Goal: Task Accomplishment & Management: Manage account settings

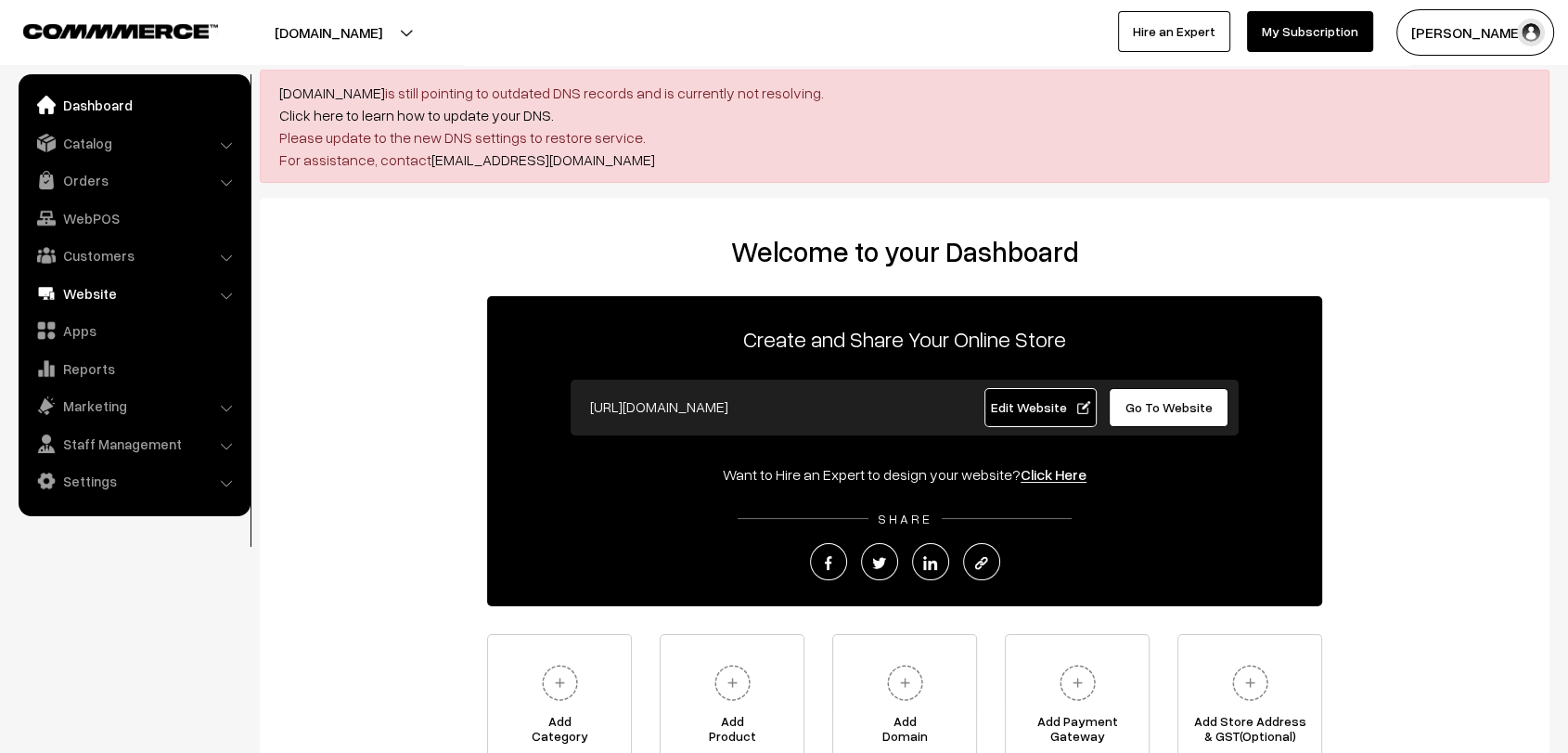
click at [82, 292] on link "Website" at bounding box center [133, 293] width 221 height 33
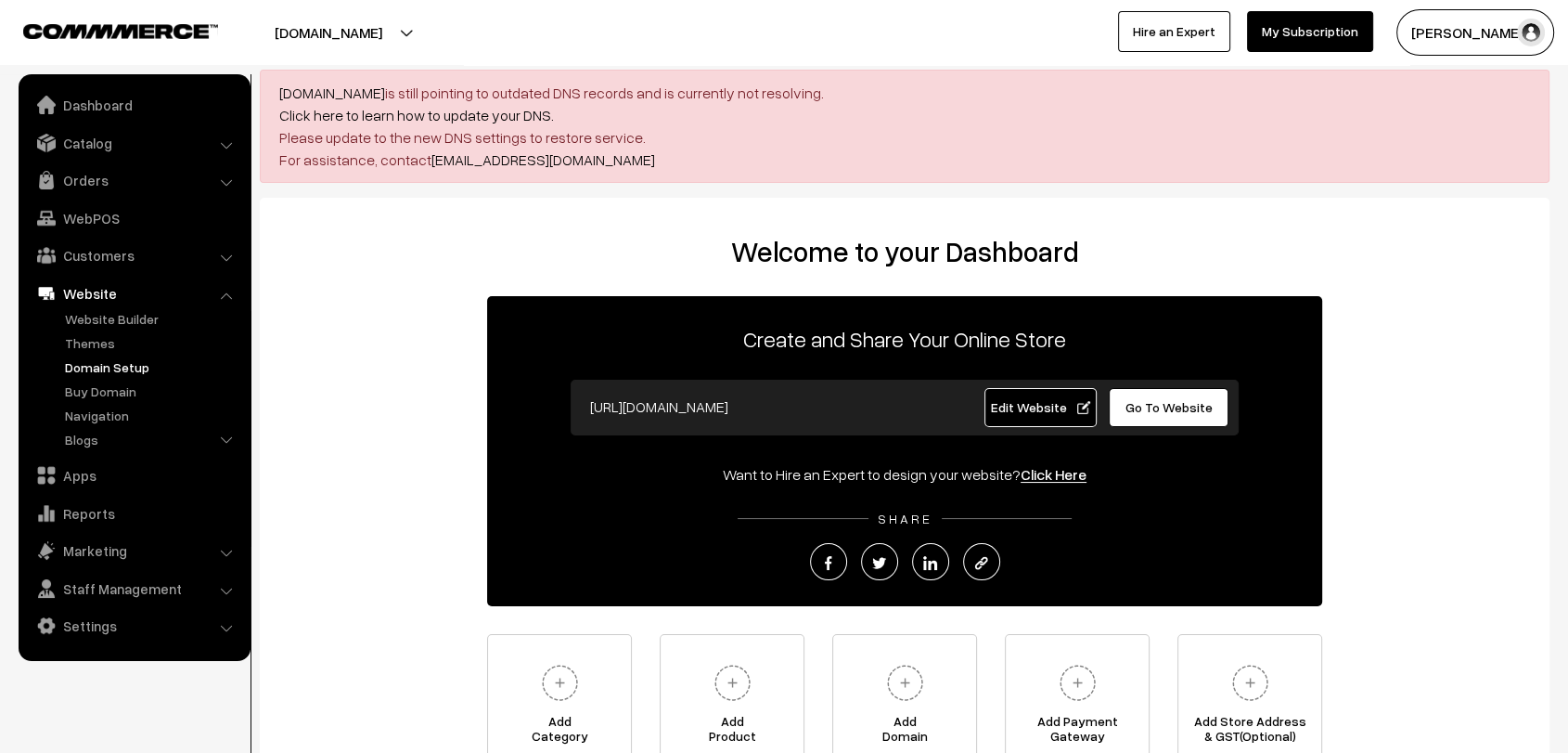
click at [119, 362] on link "Domain Setup" at bounding box center [153, 367] width 184 height 20
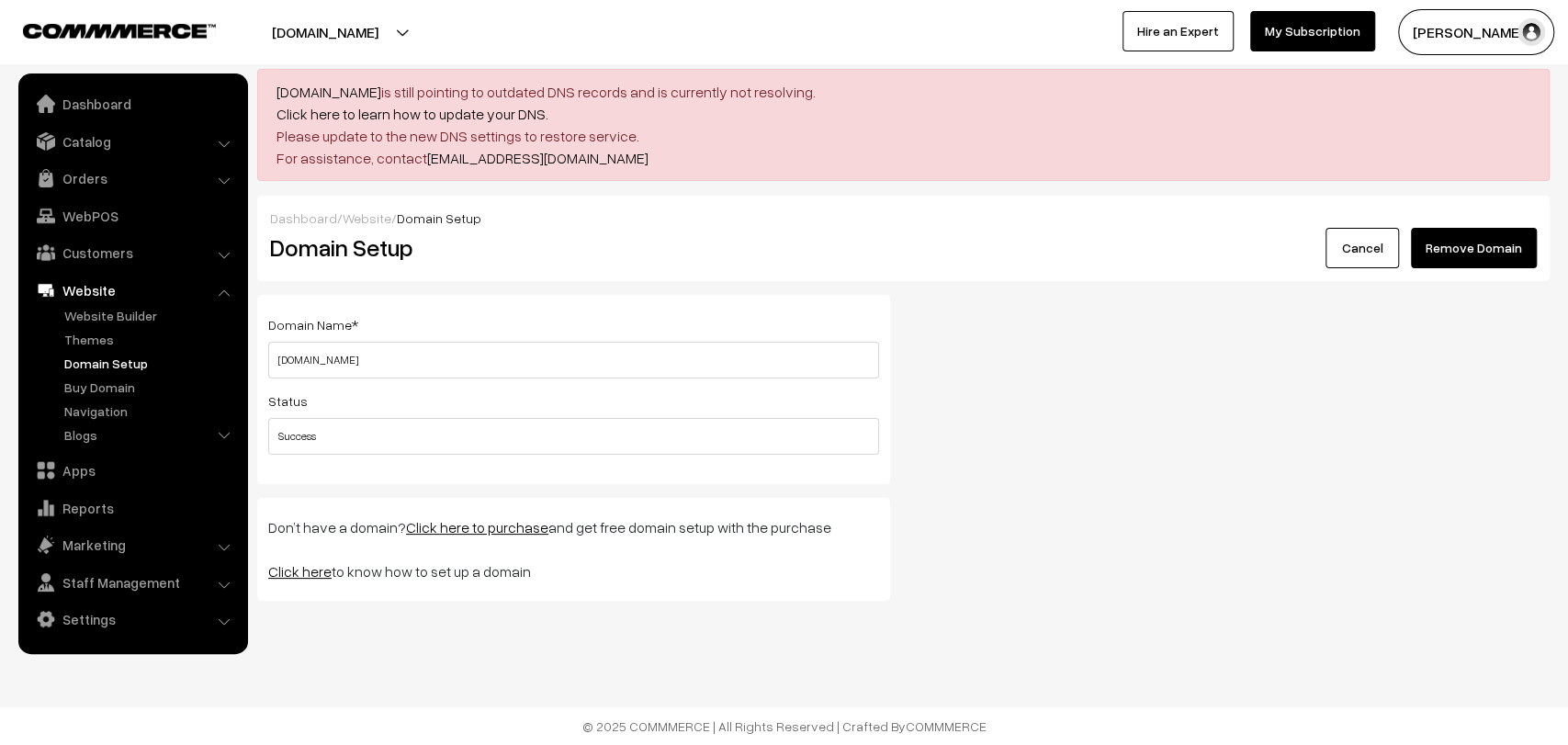
click at [1506, 238] on button "Remove Domain" at bounding box center [1473, 248] width 126 height 40
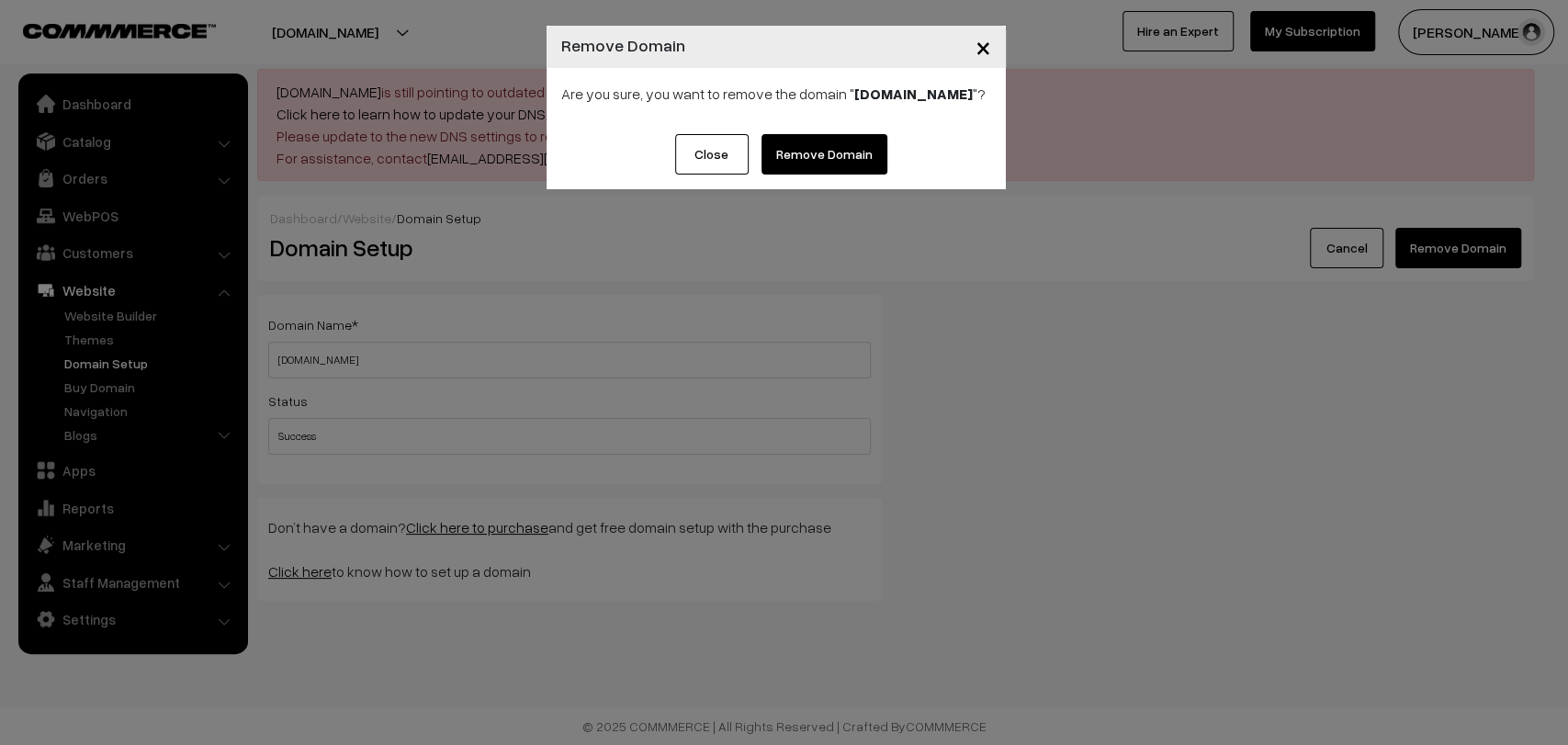
click at [827, 160] on link "Remove Domain" at bounding box center [824, 154] width 126 height 40
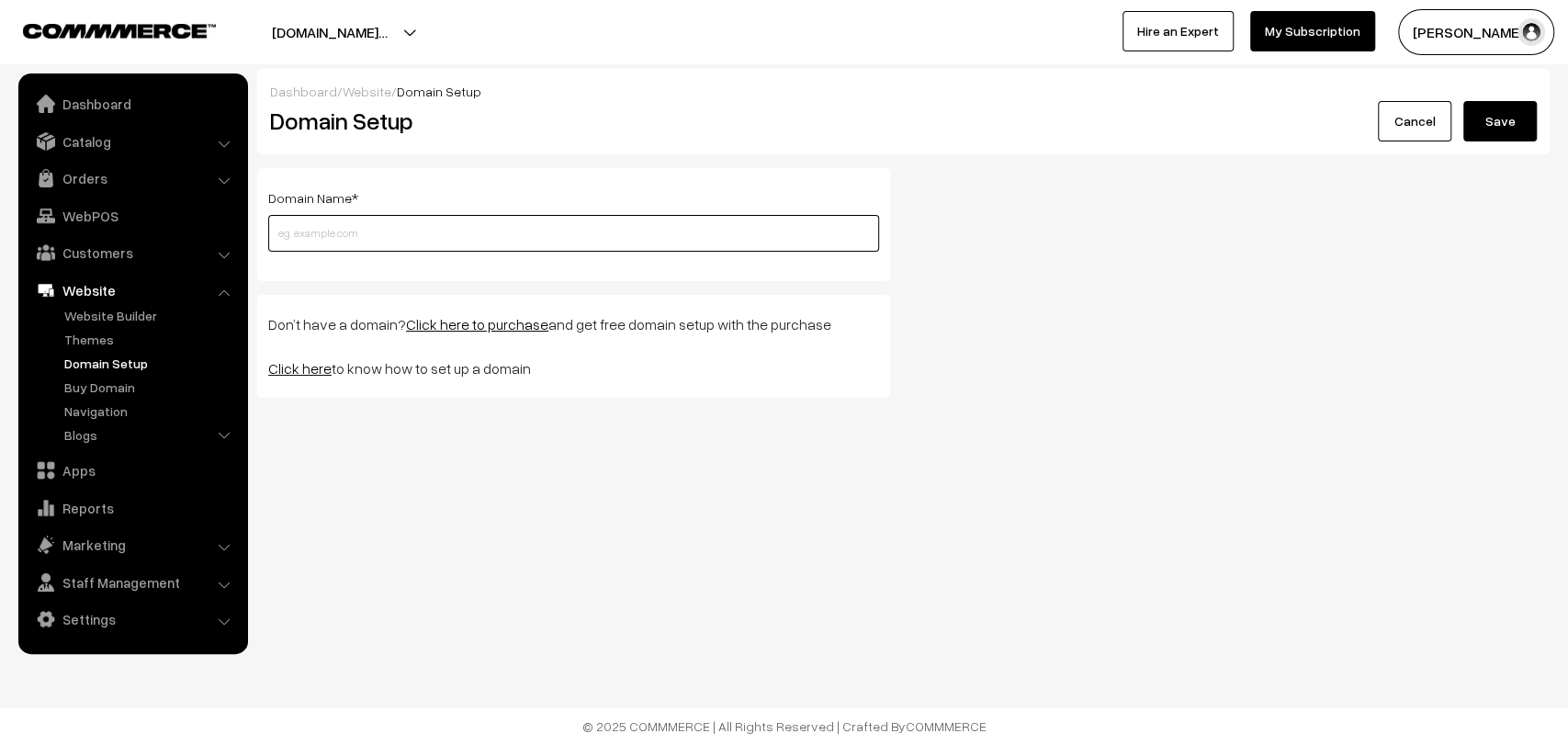
paste input "[DOMAIN_NAME]"
click at [420, 238] on input "[DOMAIN_NAME]" at bounding box center [573, 233] width 611 height 37
type input "[DOMAIN_NAME]"
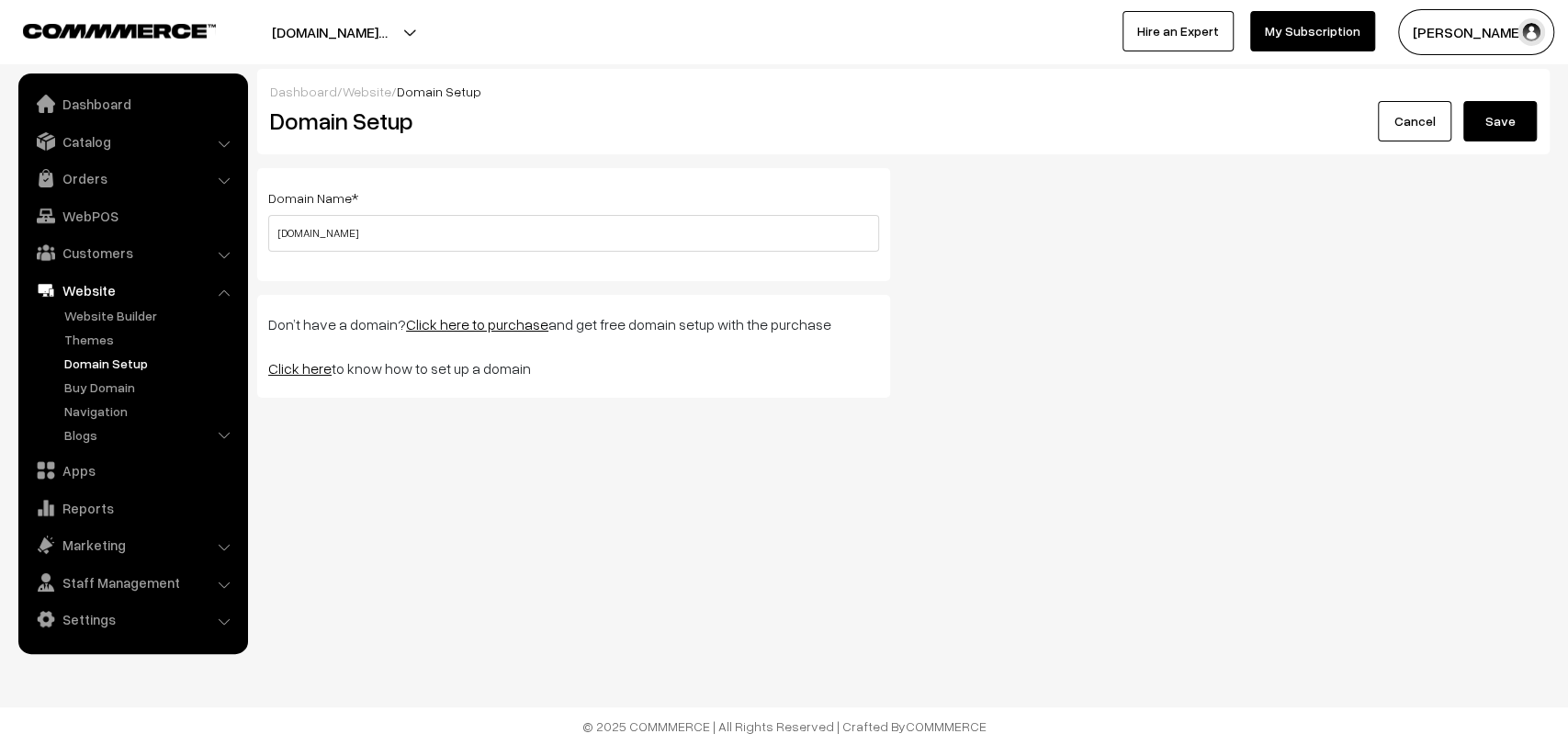
click at [1506, 116] on button "Save" at bounding box center [1499, 121] width 73 height 40
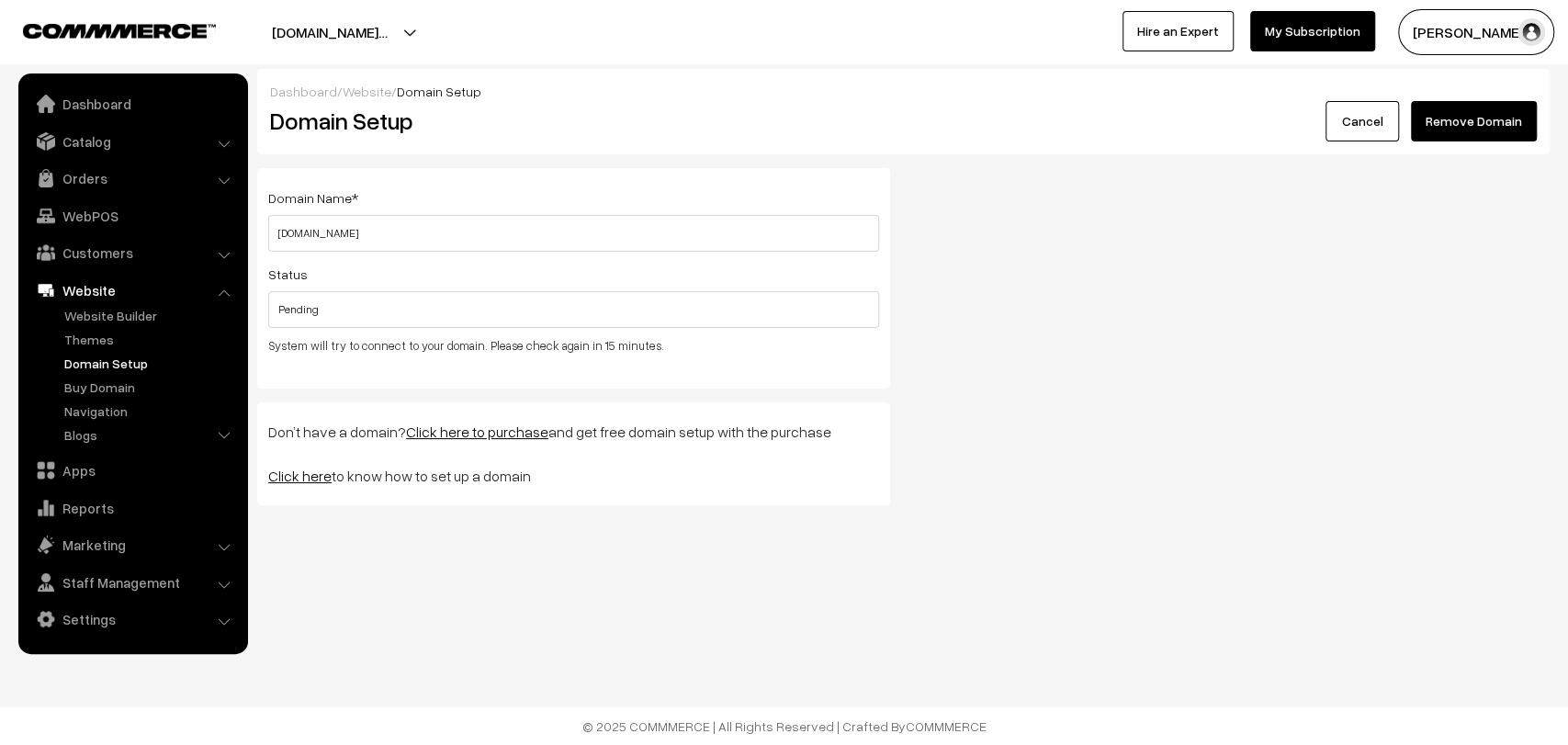
click at [1137, 312] on div "Domain Name * leenagallery.com Please enter a valid domain name ! Status Pendin…" at bounding box center [903, 343] width 1319 height 351
click at [81, 189] on link "Orders" at bounding box center [131, 177] width 219 height 33
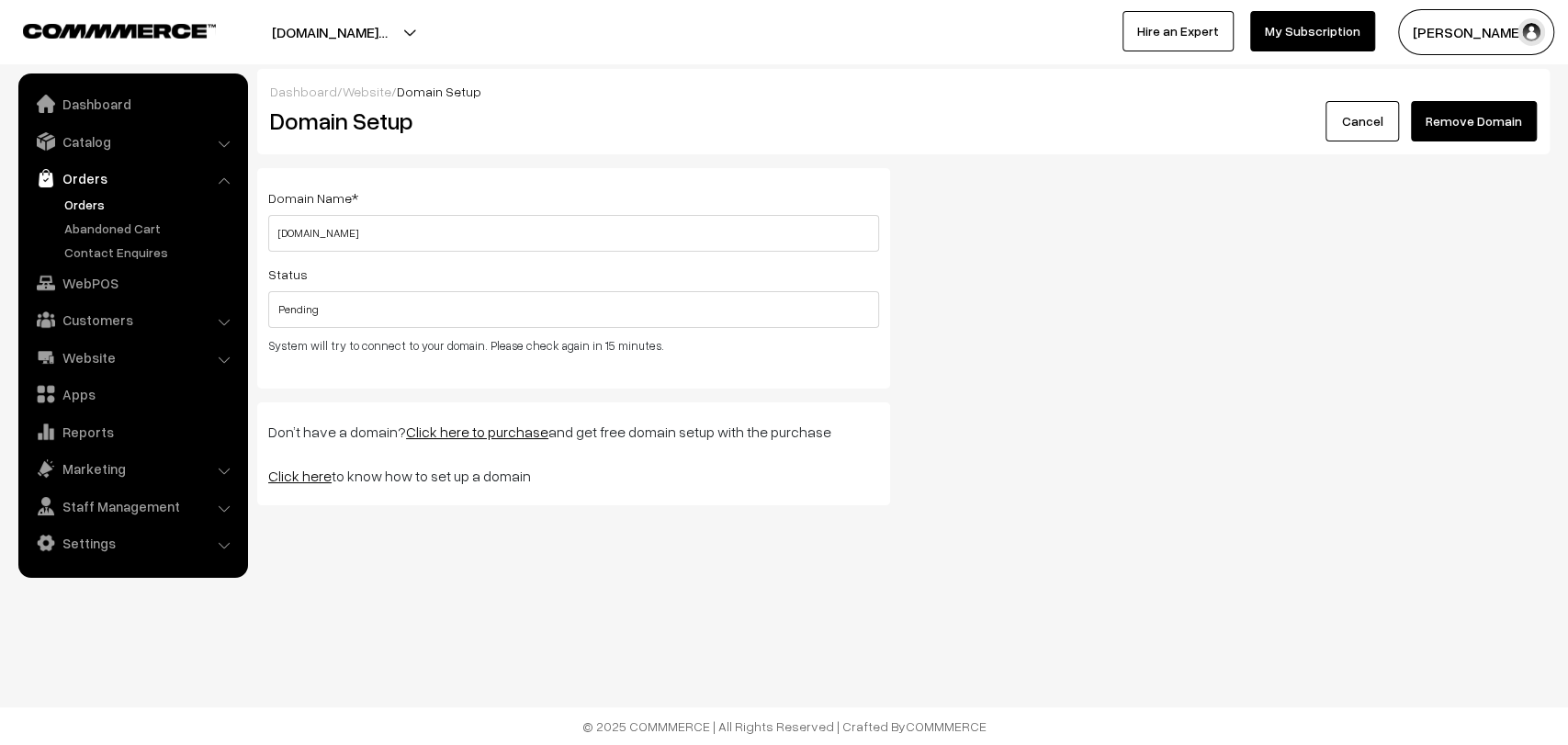
click at [81, 207] on link "Orders" at bounding box center [151, 204] width 182 height 20
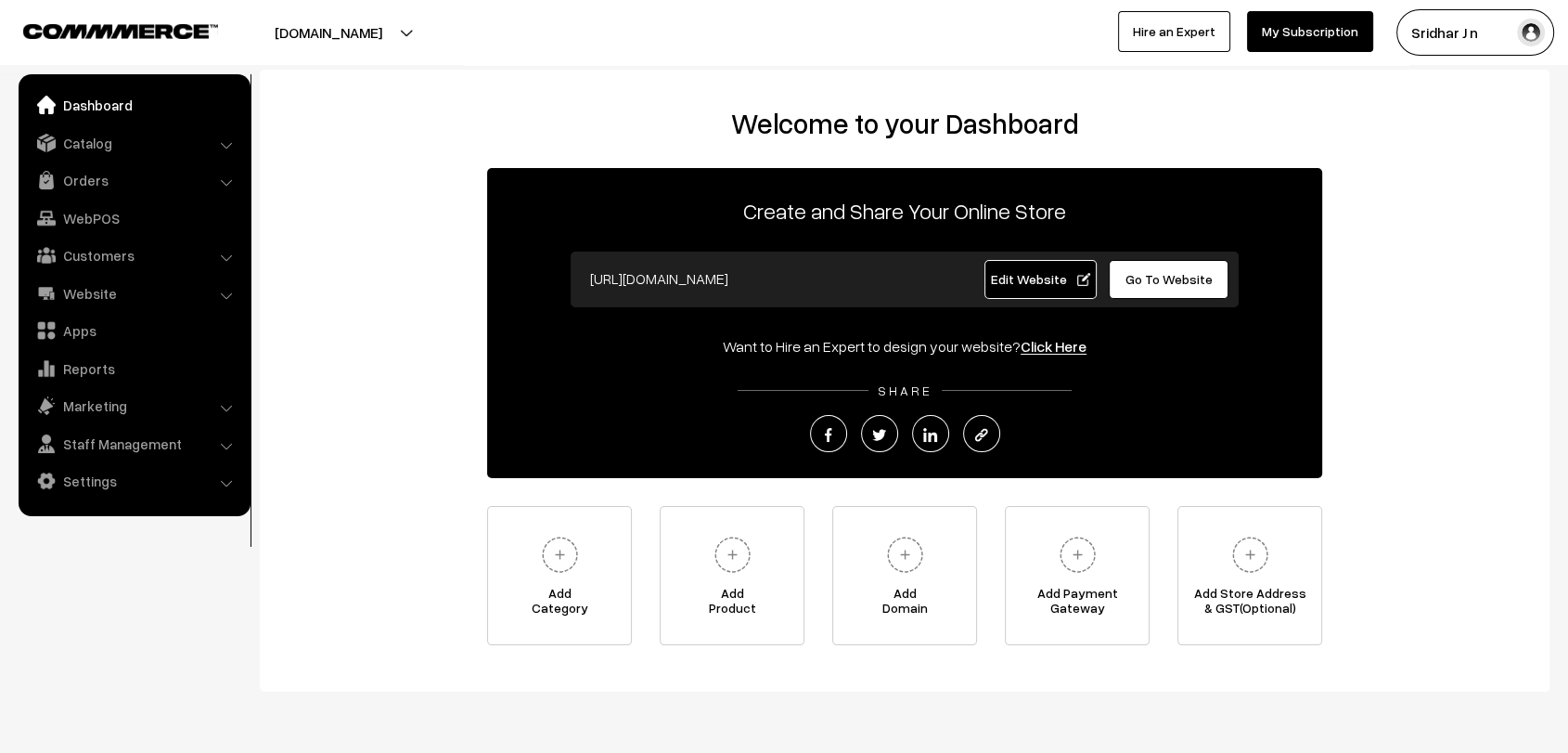
click at [1169, 287] on link "Go To Website" at bounding box center [1168, 279] width 119 height 39
click at [810, 281] on input "https://agricart.co" at bounding box center [764, 278] width 367 height 37
click at [349, 11] on button "[DOMAIN_NAME]" at bounding box center [328, 32] width 238 height 46
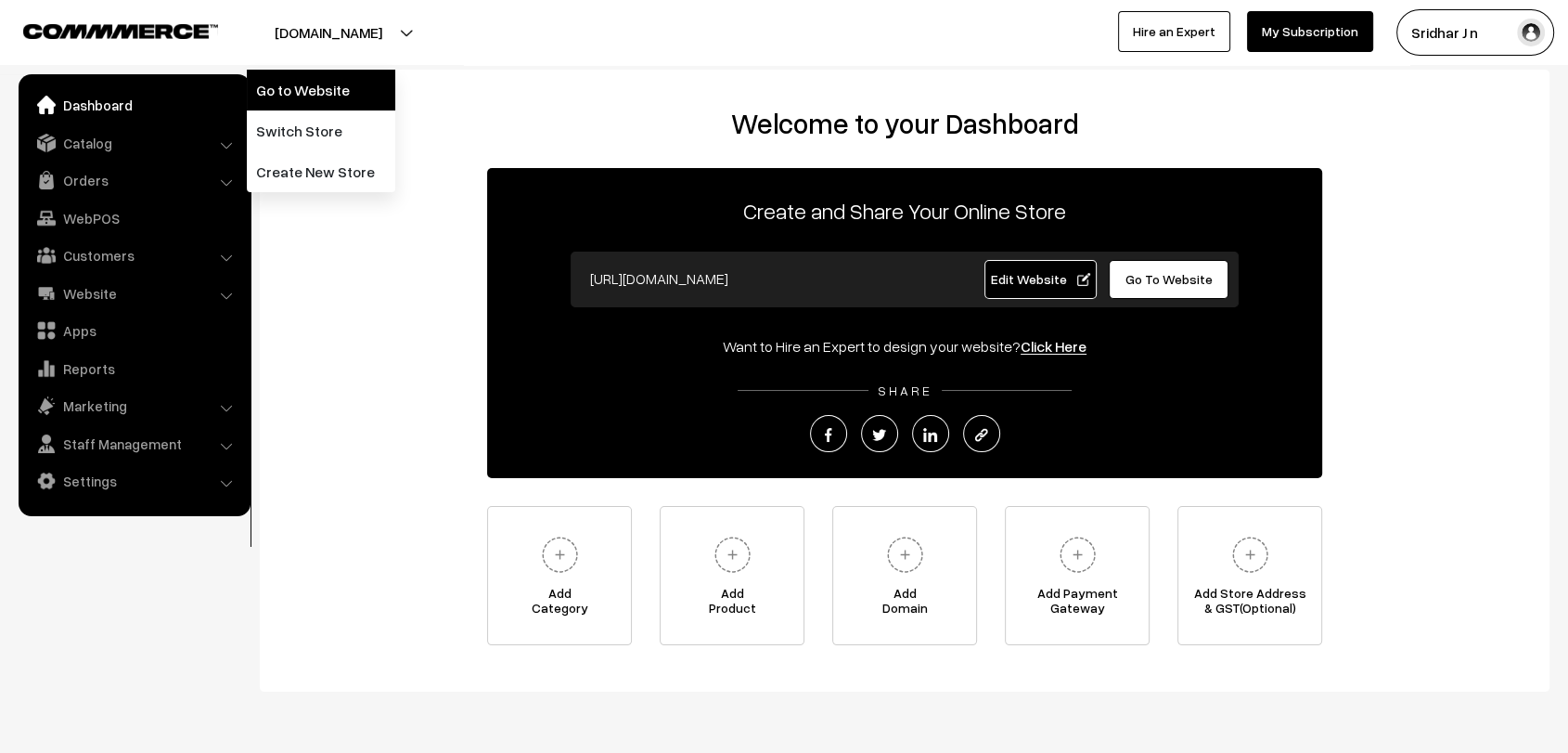
click at [340, 95] on link "Go to Website" at bounding box center [320, 89] width 149 height 41
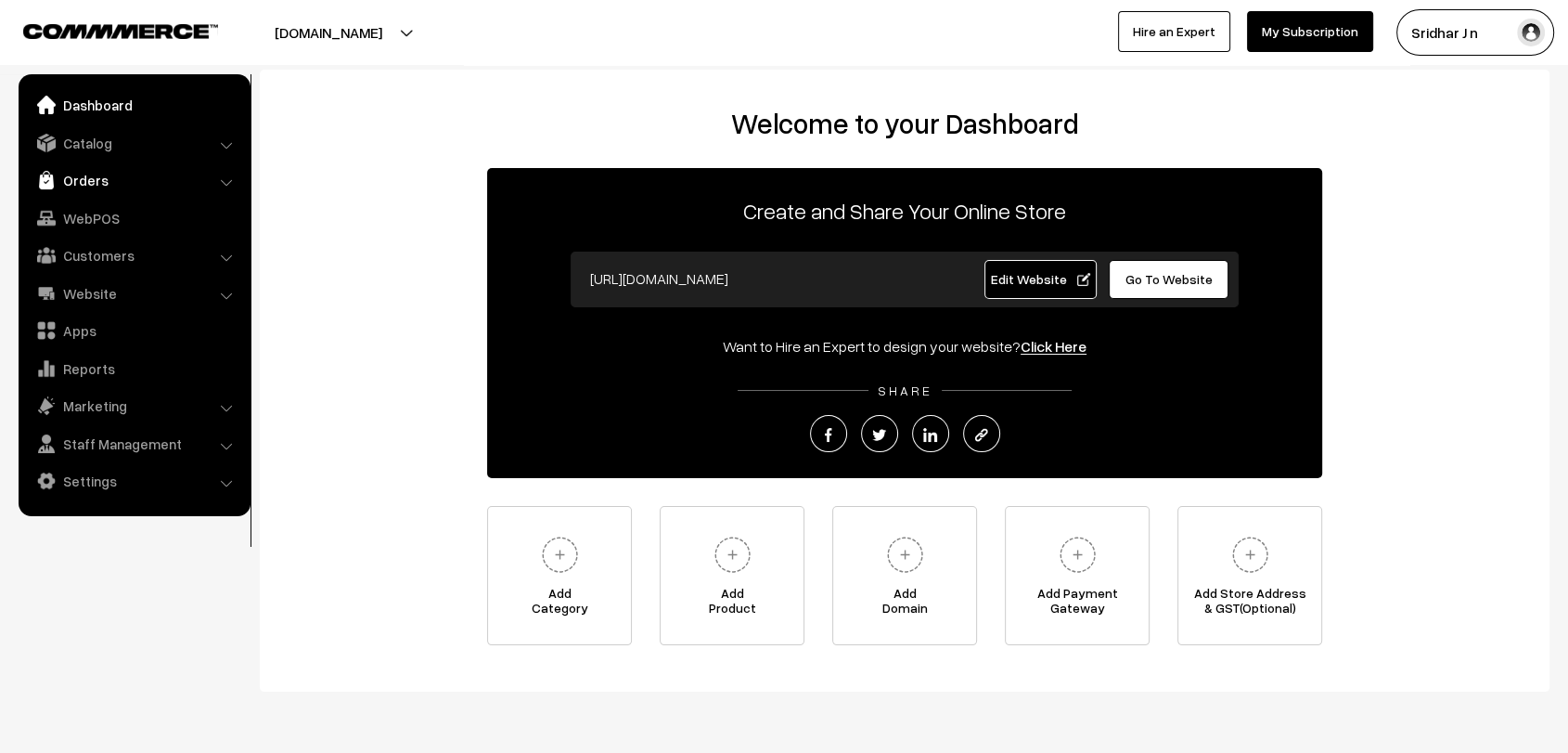
click at [88, 174] on link "Orders" at bounding box center [133, 179] width 221 height 33
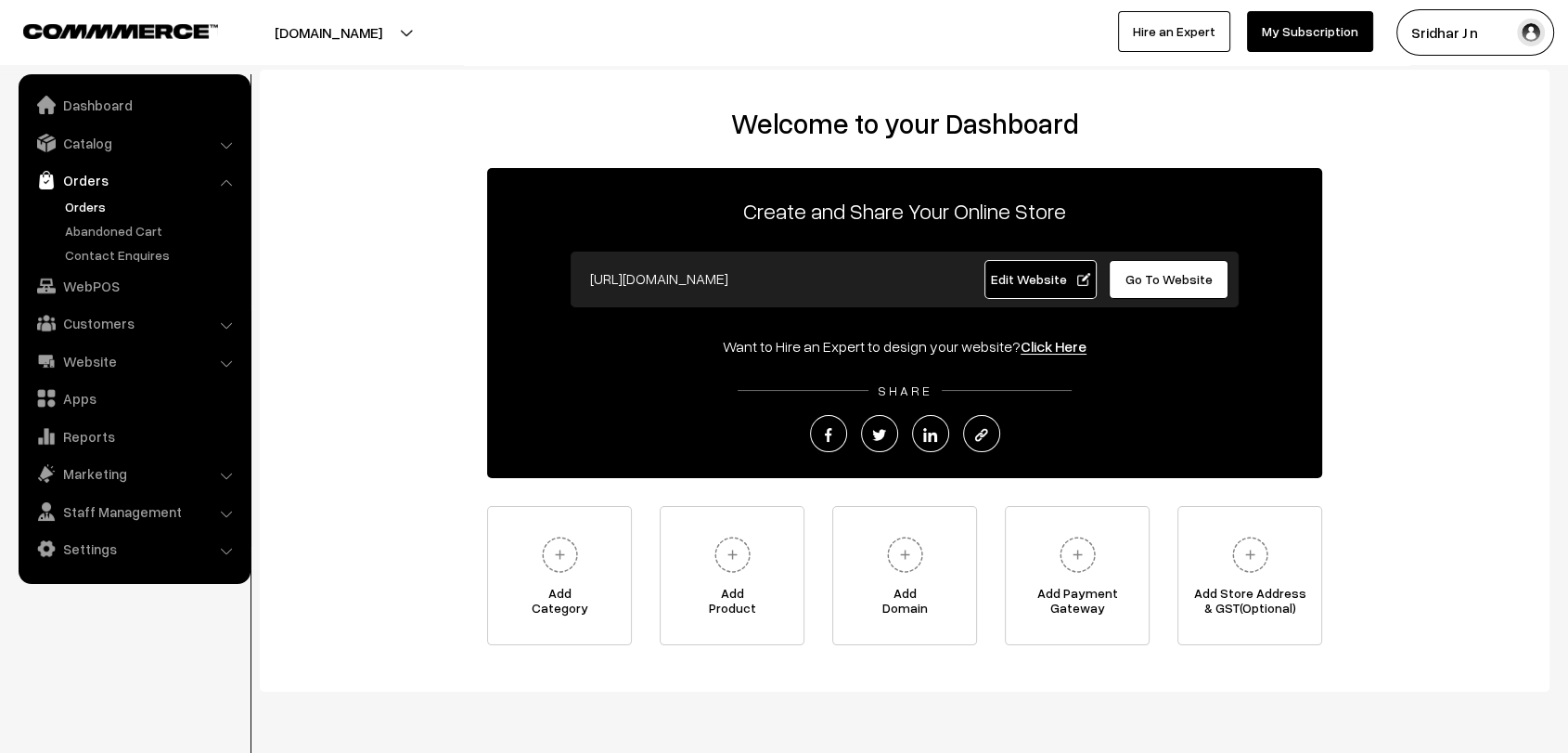
click at [111, 209] on link "Orders" at bounding box center [153, 206] width 184 height 20
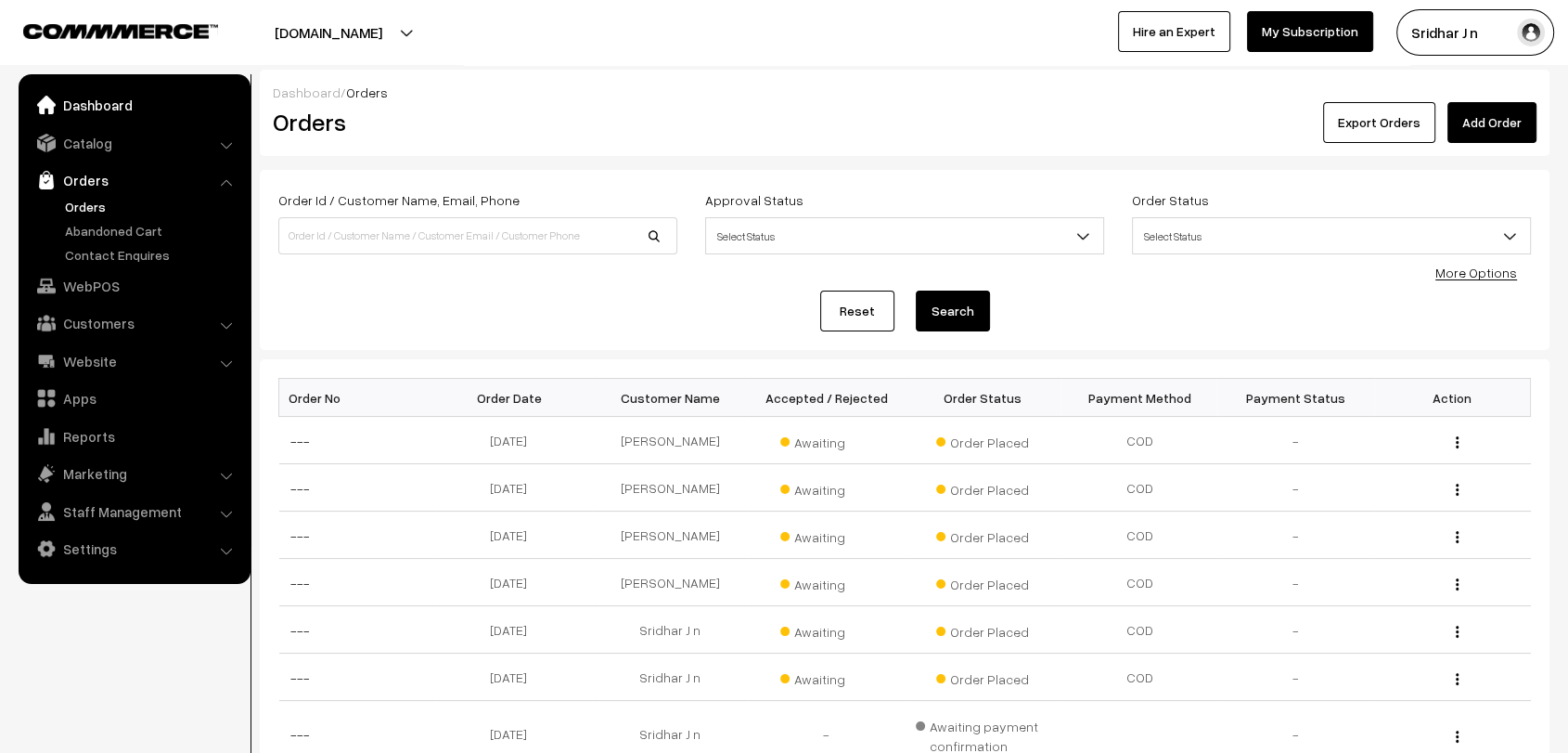
click at [52, 108] on img at bounding box center [46, 105] width 19 height 19
